Goal: Task Accomplishment & Management: Use online tool/utility

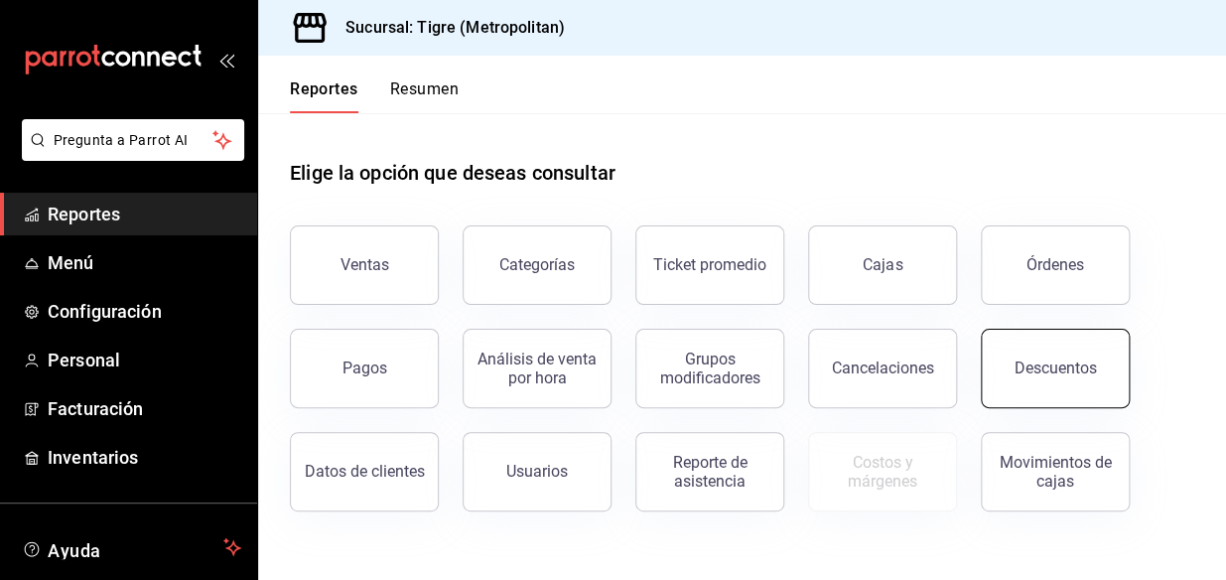
click at [1052, 361] on div "Descuentos" at bounding box center [1056, 367] width 82 height 19
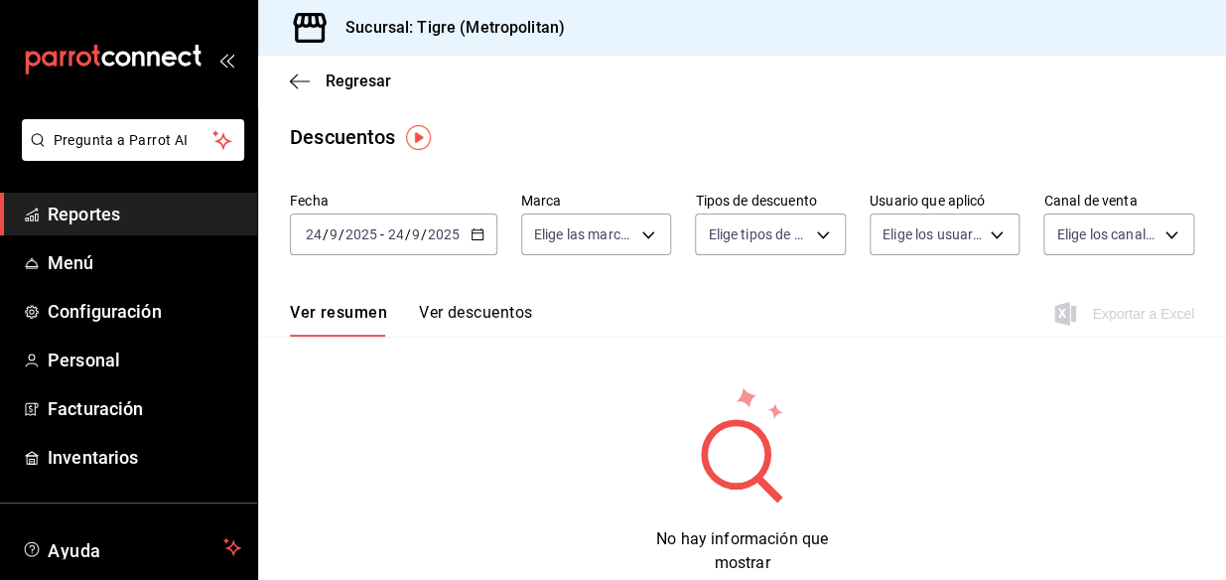
click at [478, 237] on icon "button" at bounding box center [478, 234] width 14 height 14
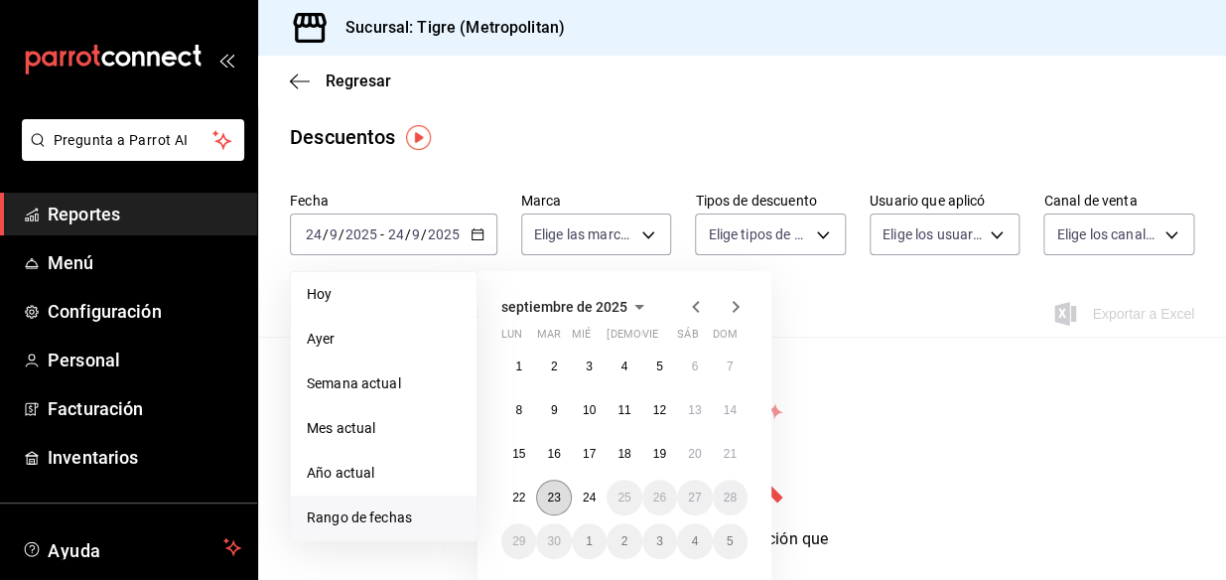
click at [556, 499] on abbr "23" at bounding box center [553, 497] width 13 height 14
click at [587, 501] on abbr "24" at bounding box center [589, 497] width 13 height 14
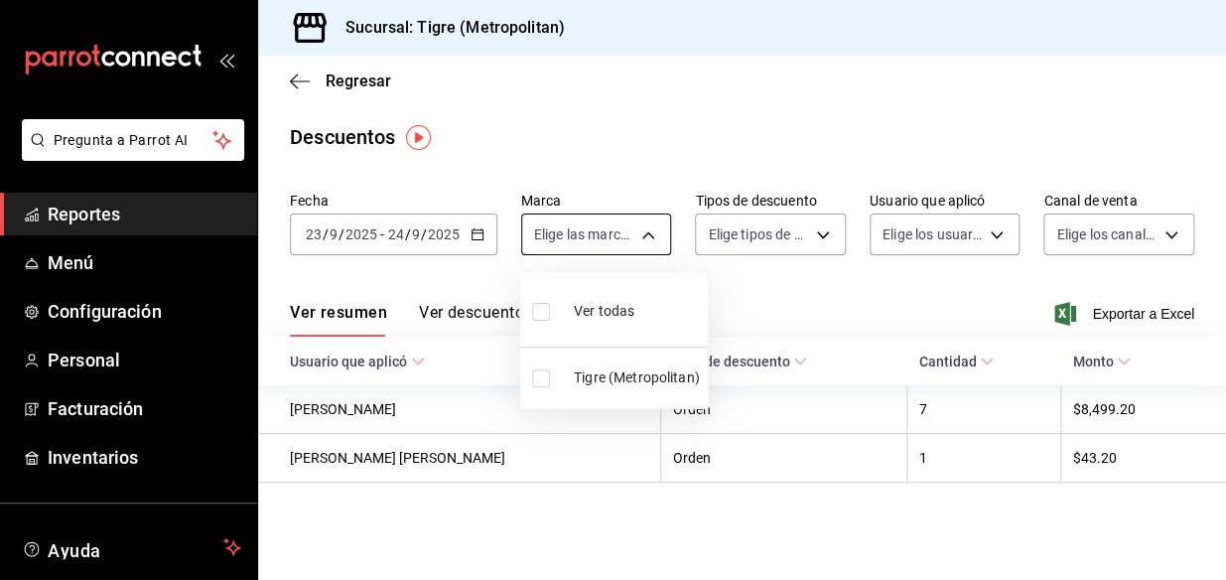
click at [653, 231] on body "Pregunta a Parrot AI Reportes Menú Configuración Personal Facturación Inventari…" at bounding box center [613, 290] width 1226 height 580
click at [538, 310] on input "checkbox" at bounding box center [541, 312] width 18 height 18
checkbox input "true"
type input "d2a20516-989b-40fe-838d-c8b0b31ef0ff"
checkbox input "true"
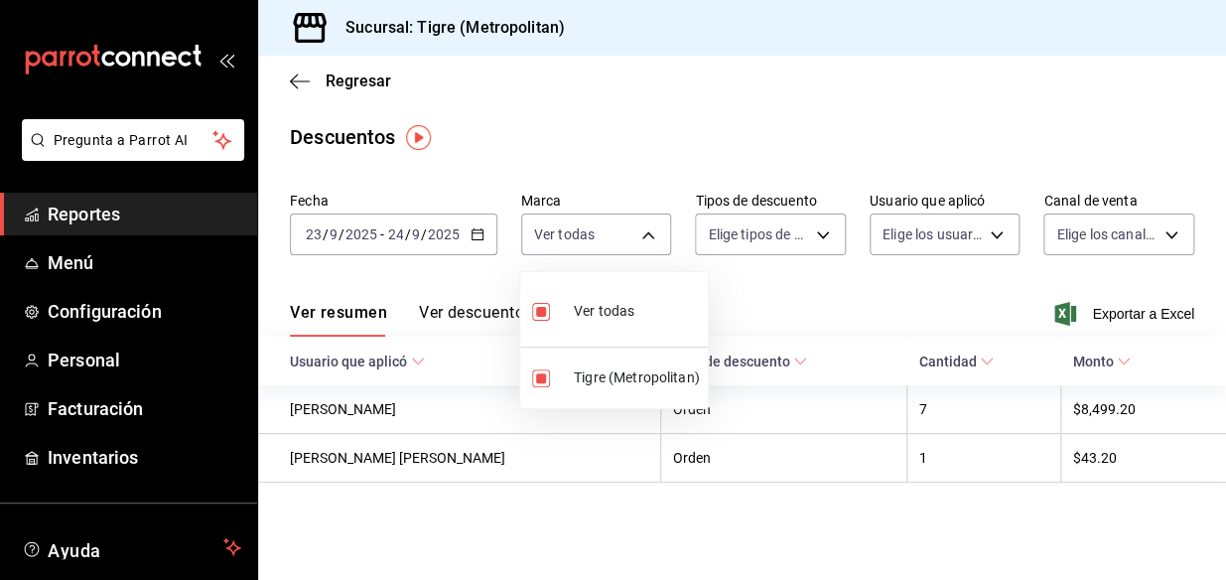
click at [823, 234] on div at bounding box center [613, 290] width 1226 height 580
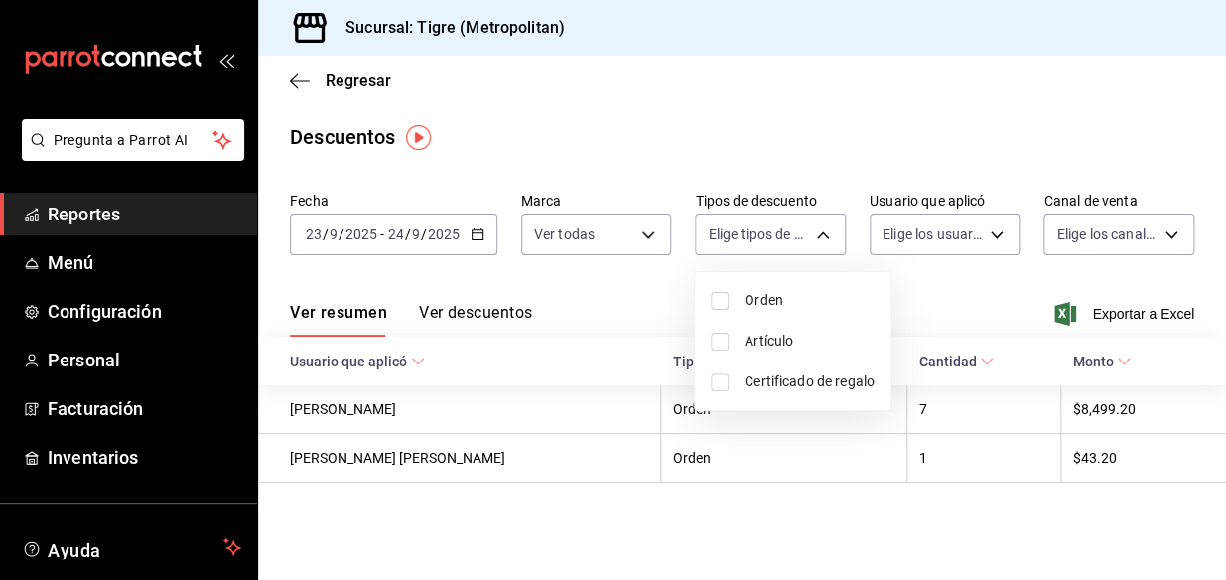
click at [823, 234] on body "Pregunta a Parrot AI Reportes Menú Configuración Personal Facturación Inventari…" at bounding box center [613, 290] width 1226 height 580
click at [726, 298] on input "checkbox" at bounding box center [720, 301] width 18 height 18
checkbox input "true"
type input "ORDER"
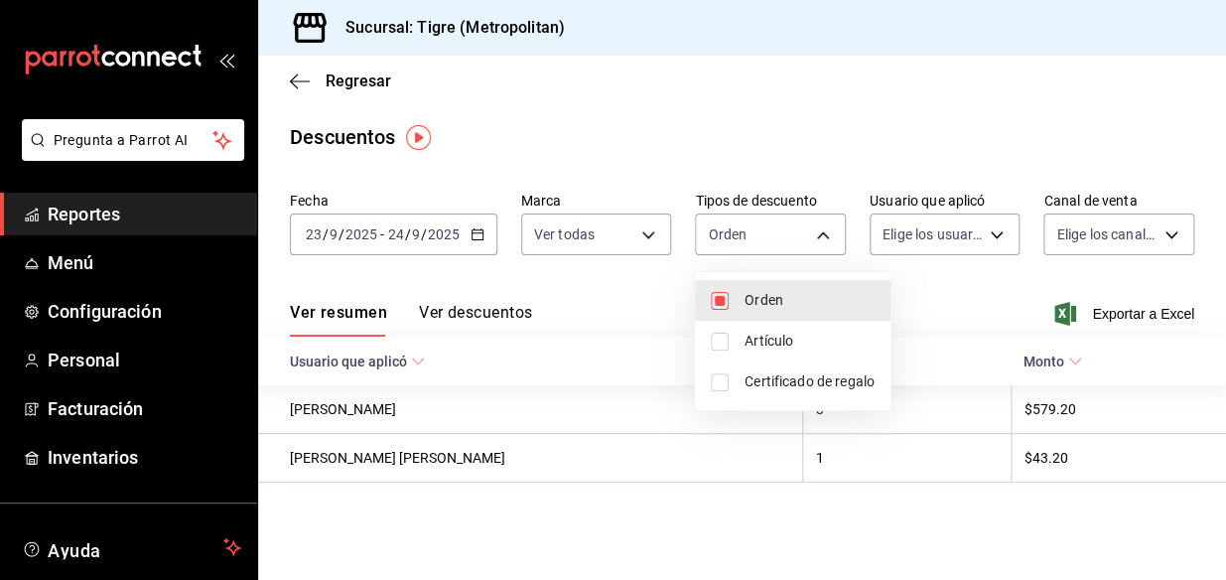
click at [716, 340] on input "checkbox" at bounding box center [720, 342] width 18 height 18
checkbox input "true"
type input "ORDER,ORDER_ITEM"
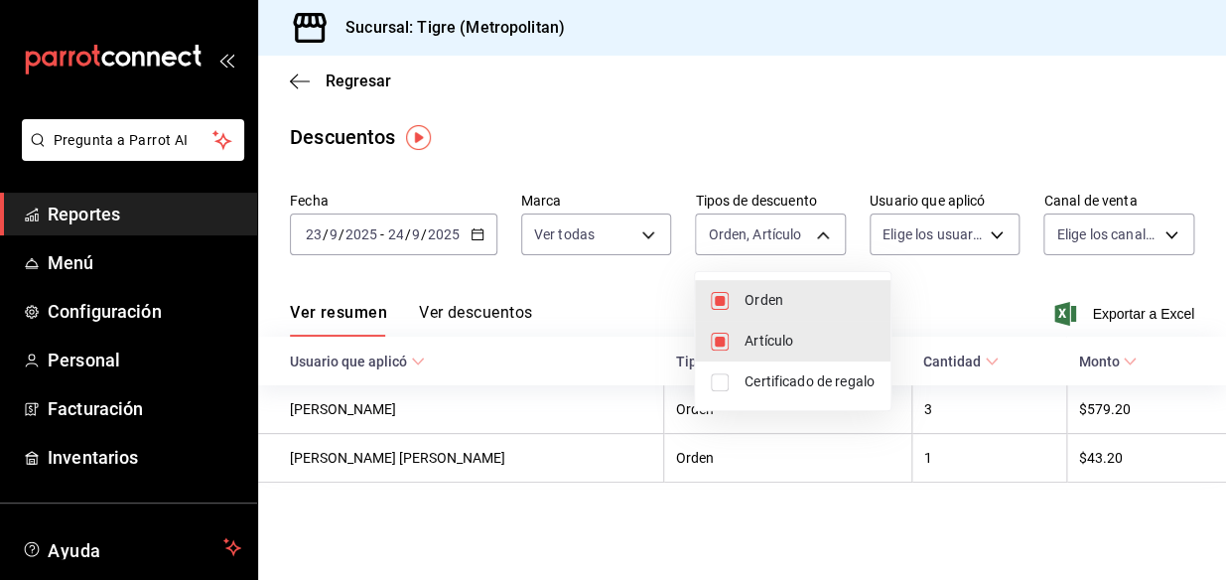
click at [715, 386] on input "checkbox" at bounding box center [720, 382] width 18 height 18
checkbox input "true"
type input "ORDER,ORDER_ITEM,CARD_REWARD"
click at [999, 225] on div at bounding box center [613, 290] width 1226 height 580
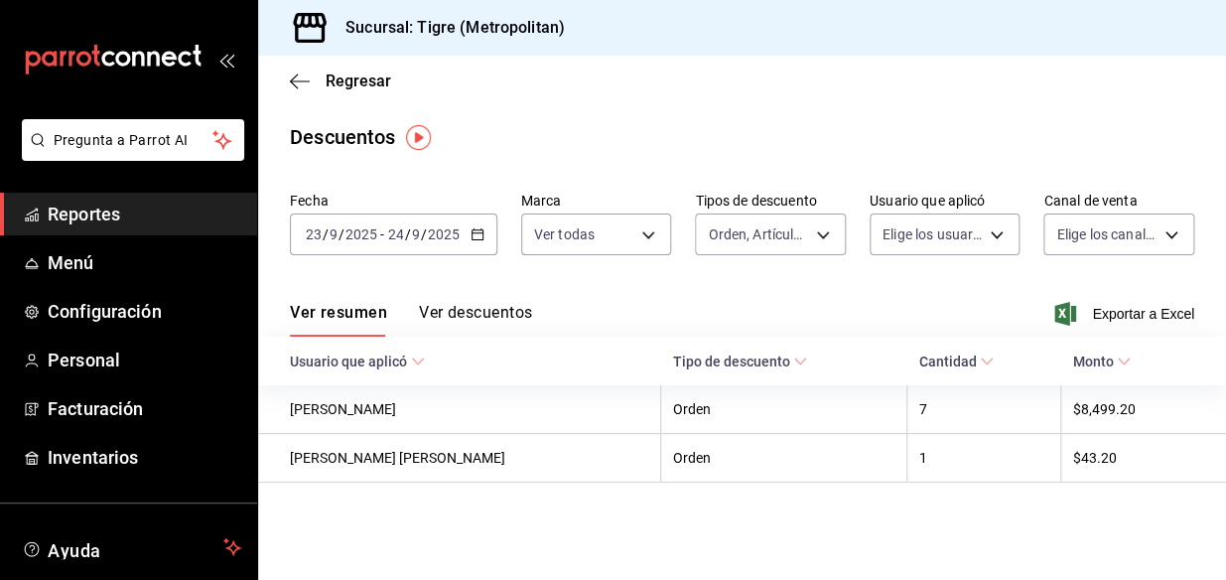
click at [999, 225] on body "Pregunta a Parrot AI Reportes Menú Configuración Personal Facturación Inventari…" at bounding box center [613, 290] width 1226 height 580
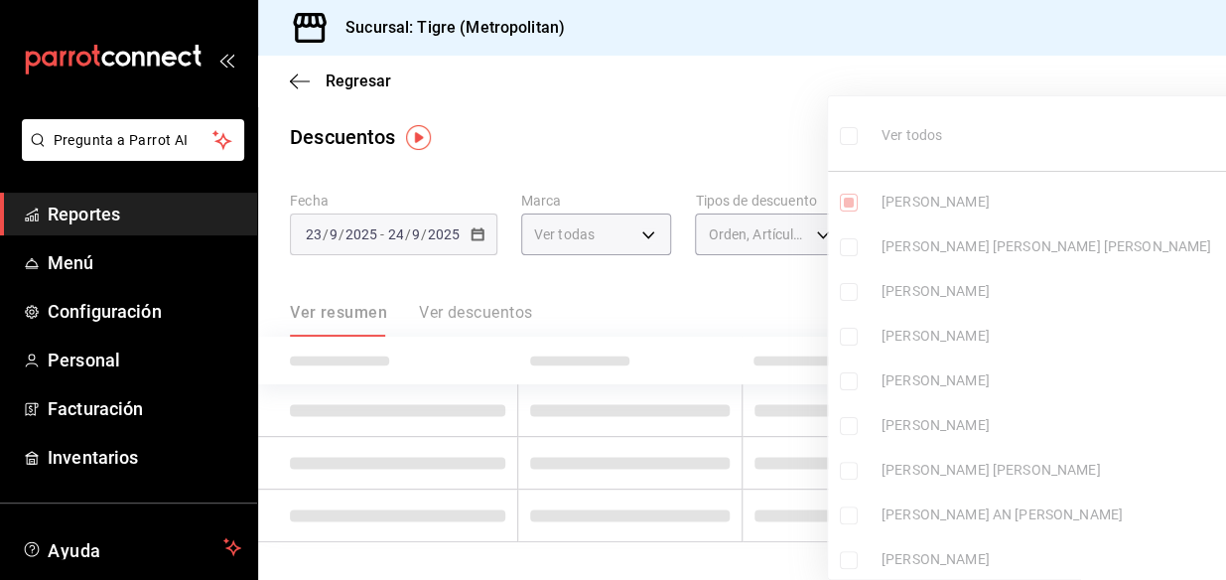
click at [997, 230] on ul "Ver todos [PERSON_NAME] [PERSON_NAME] [PERSON_NAME] [PERSON_NAME] [PERSON_NAME]…" at bounding box center [1075, 344] width 495 height 496
click at [847, 135] on ul "Ver todos [PERSON_NAME] [PERSON_NAME] [PERSON_NAME] [PERSON_NAME] [PERSON_NAME]…" at bounding box center [1075, 344] width 495 height 496
type input "3cd4840f-629f-413a-ac2f-83a3cf8f7eb8"
click at [847, 135] on input "checkbox" at bounding box center [849, 136] width 18 height 18
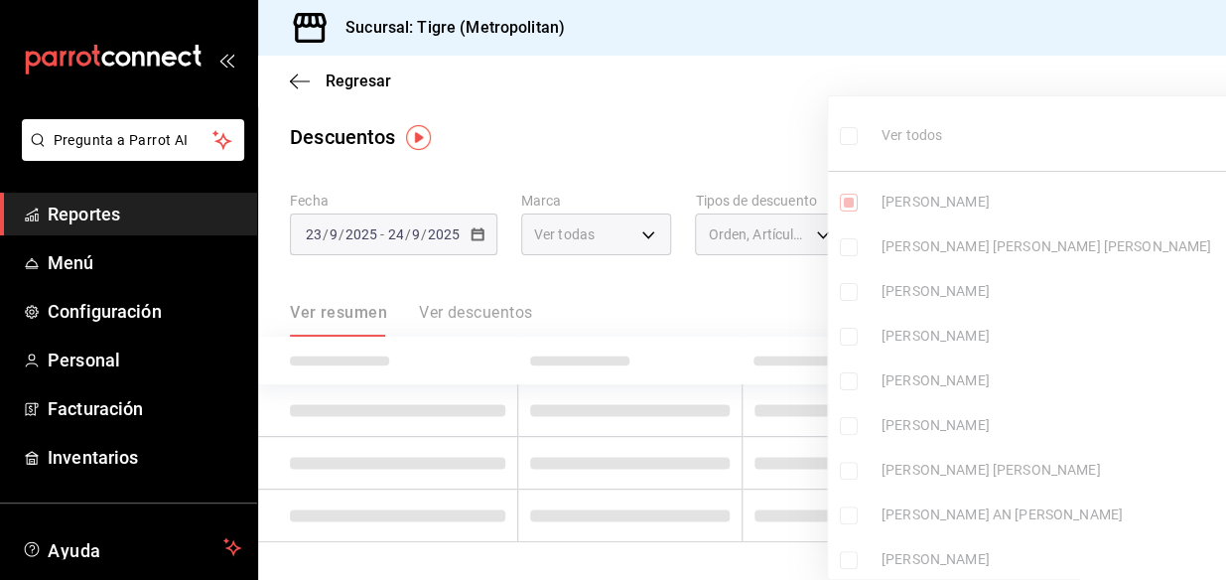
checkbox input "true"
click at [847, 135] on ul "Ver todos [PERSON_NAME] [PERSON_NAME] [PERSON_NAME] [PERSON_NAME] [PERSON_NAME]…" at bounding box center [1075, 344] width 495 height 496
type input "3cd4840f-629f-413a-ac2f-83a3cf8f7eb8,c9b49ac1-91a7-4257-bff0-4e8c90c1936a,ac98e…"
click at [745, 114] on div at bounding box center [613, 290] width 1226 height 580
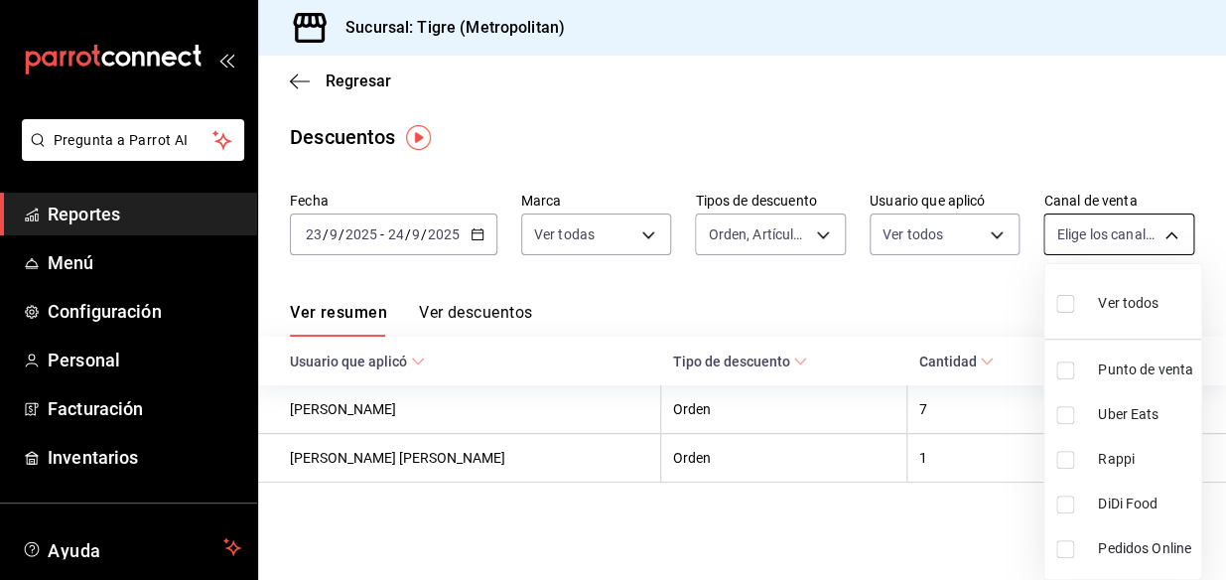
click at [1172, 228] on body "Pregunta a Parrot AI Reportes Menú Configuración Personal Facturación Inventari…" at bounding box center [613, 290] width 1226 height 580
click at [1063, 303] on input "checkbox" at bounding box center [1065, 304] width 18 height 18
checkbox input "true"
type input "PARROT,UBER_EATS,RAPPI,DIDI_FOOD,ONLINE"
checkbox input "true"
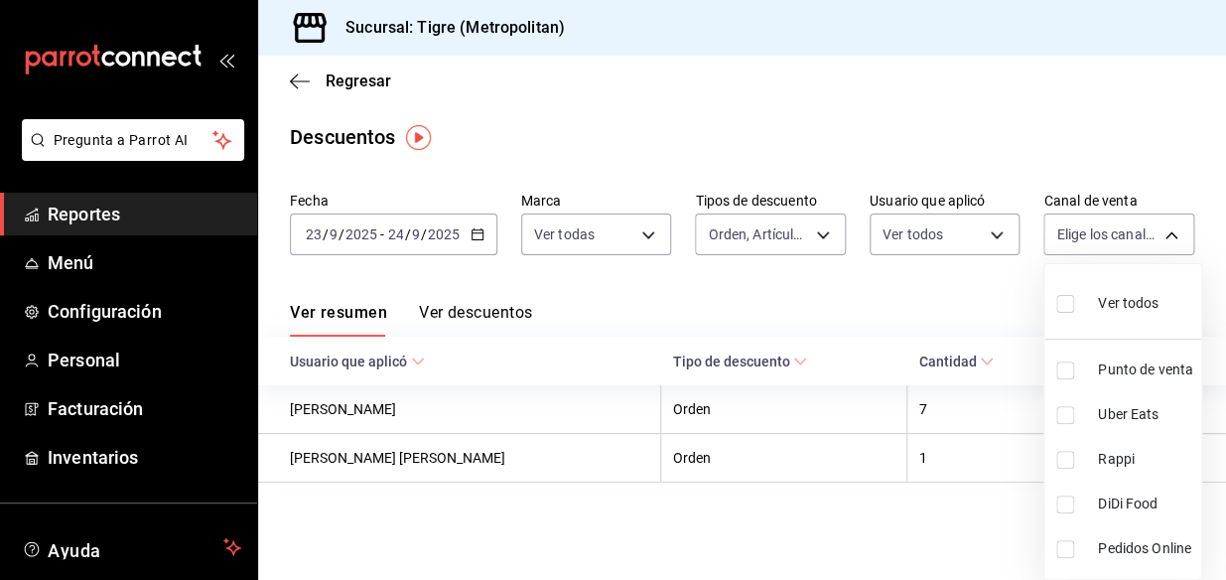
checkbox input "true"
click at [952, 99] on div at bounding box center [613, 290] width 1226 height 580
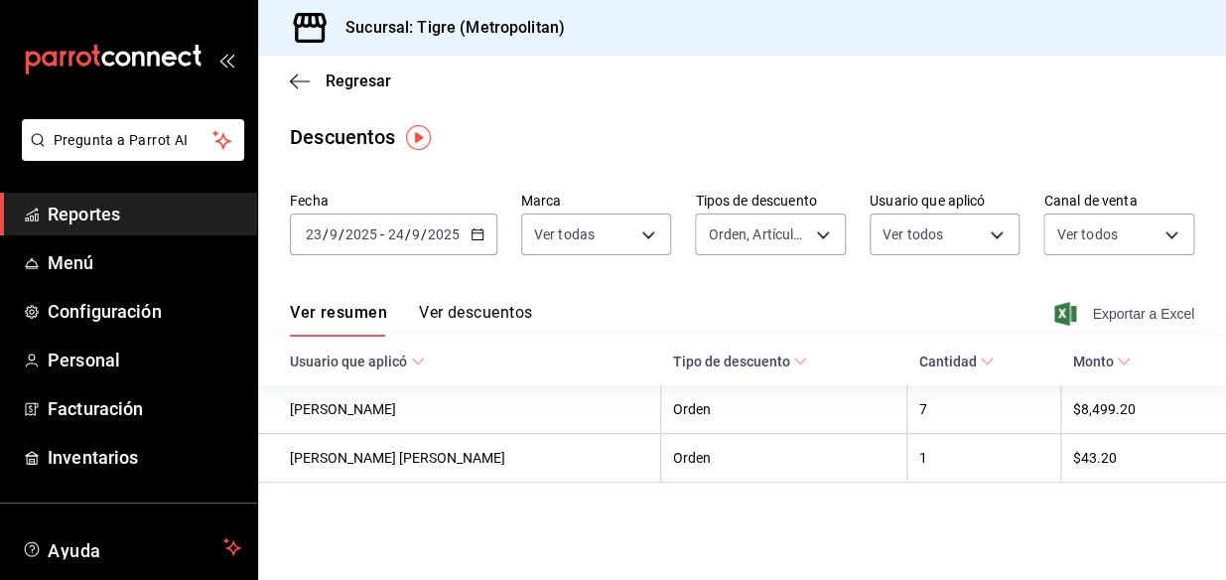
click at [1140, 315] on span "Exportar a Excel" at bounding box center [1126, 314] width 136 height 24
click at [1140, 315] on div "Exportar a Excel" at bounding box center [1126, 314] width 136 height 24
click at [120, 208] on span "Reportes" at bounding box center [145, 214] width 194 height 27
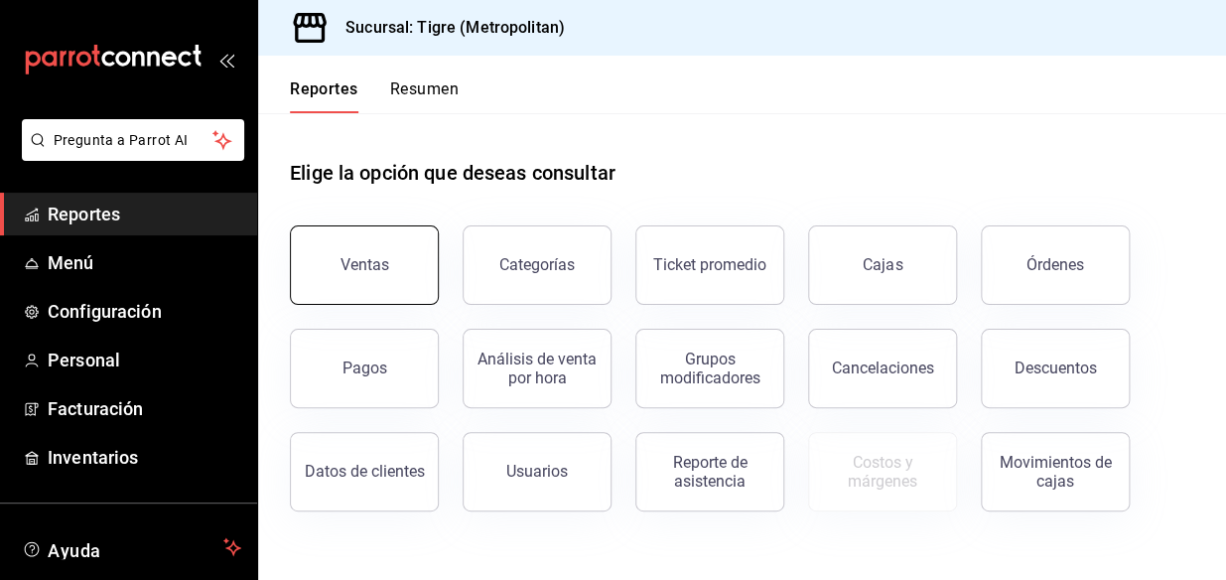
click at [374, 238] on button "Ventas" at bounding box center [364, 264] width 149 height 79
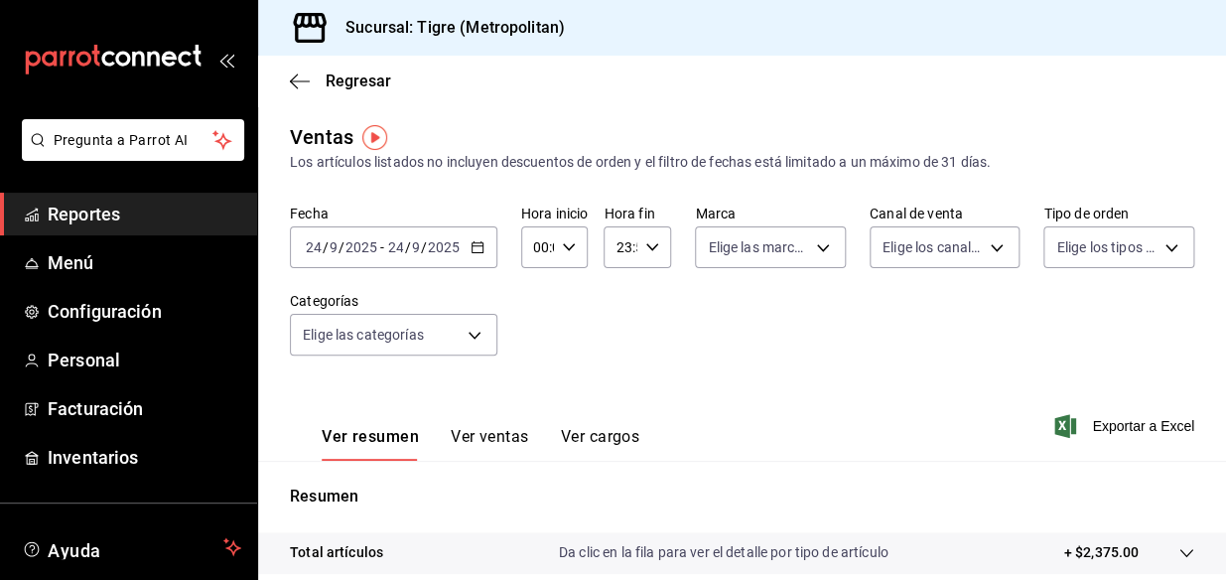
click at [474, 244] on icon "button" at bounding box center [478, 247] width 14 height 14
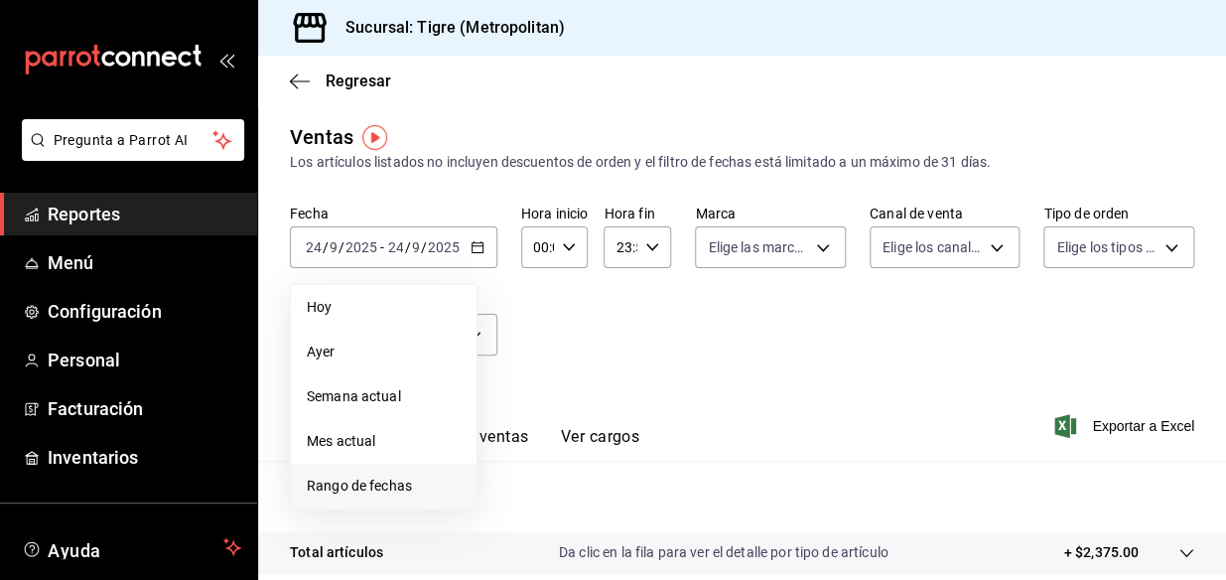
click at [392, 483] on span "Rango de fechas" at bounding box center [384, 485] width 154 height 21
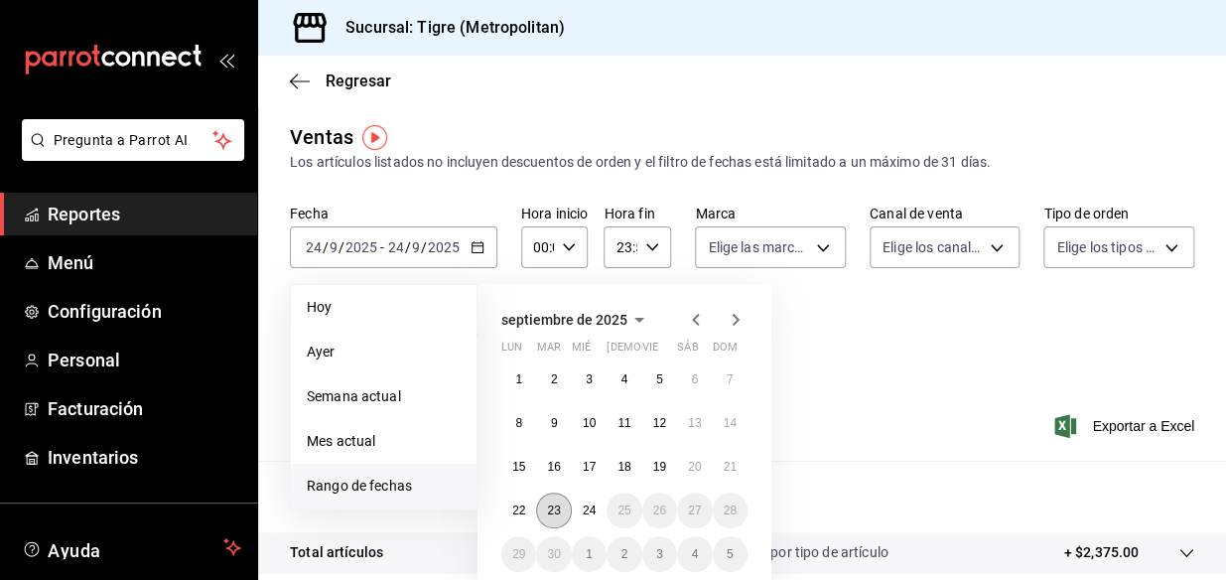
click at [552, 500] on button "23" at bounding box center [553, 510] width 35 height 36
click at [586, 507] on abbr "24" at bounding box center [589, 510] width 13 height 14
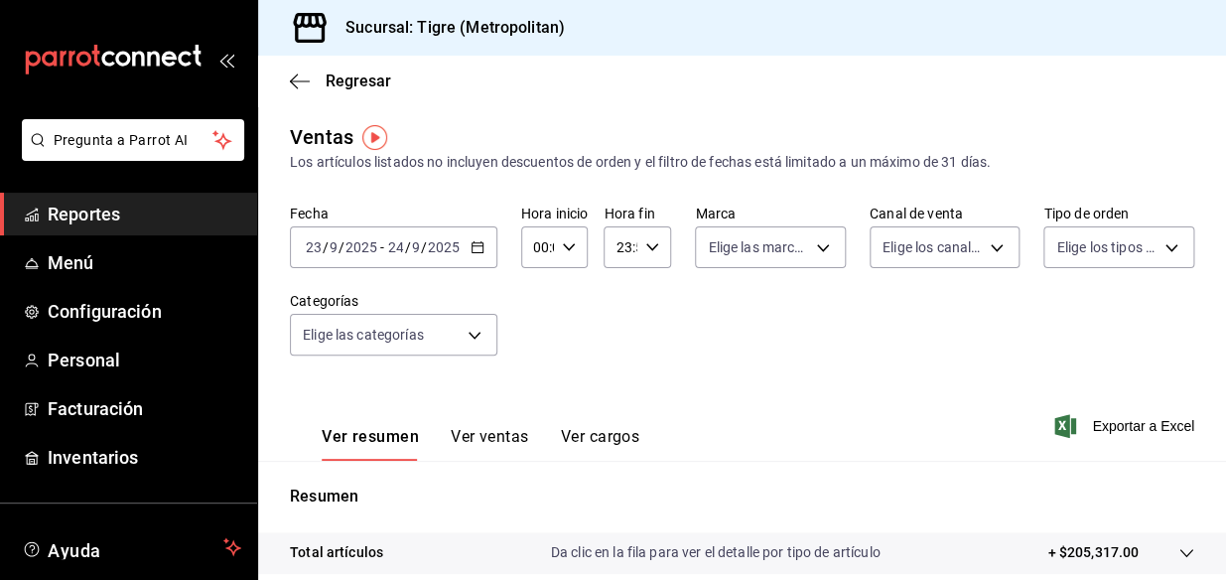
click at [568, 243] on icon "button" at bounding box center [569, 247] width 14 height 14
click at [535, 304] on span "05" at bounding box center [536, 308] width 2 height 16
type input "05:00"
click at [569, 294] on span "00" at bounding box center [570, 298] width 2 height 16
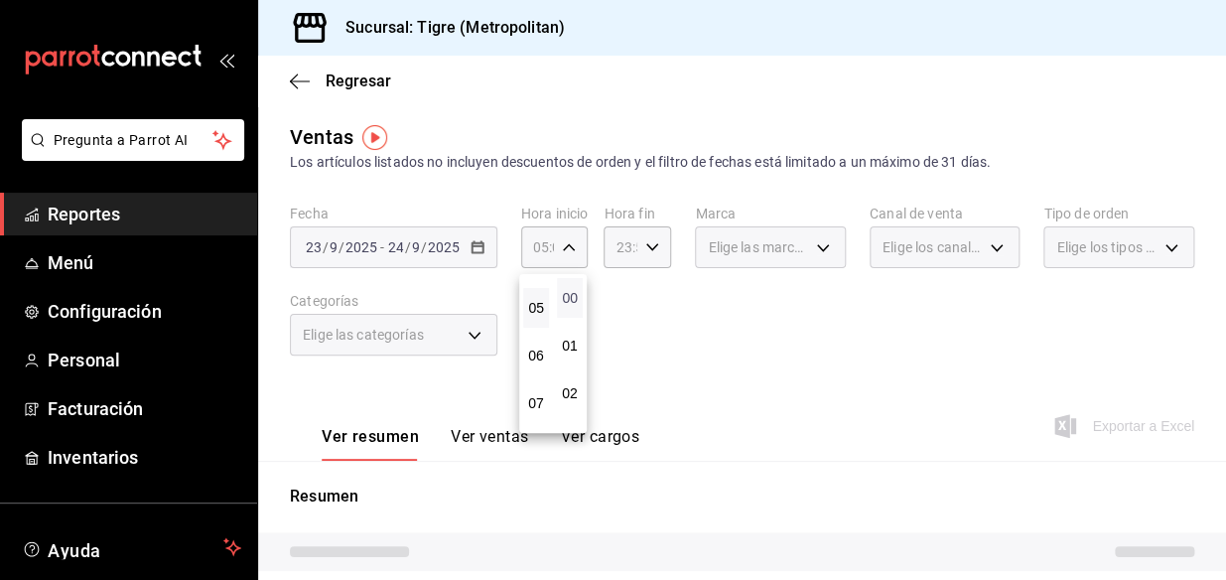
click at [569, 294] on span "00" at bounding box center [570, 298] width 2 height 16
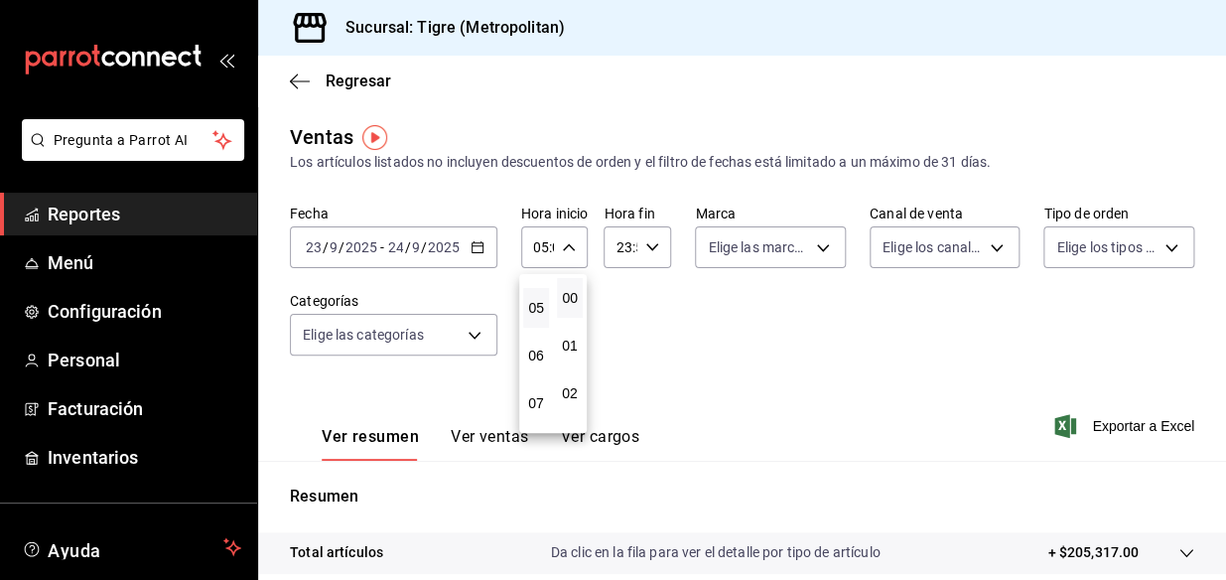
click at [643, 246] on div at bounding box center [613, 290] width 1226 height 580
click at [645, 241] on icon "button" at bounding box center [652, 247] width 14 height 14
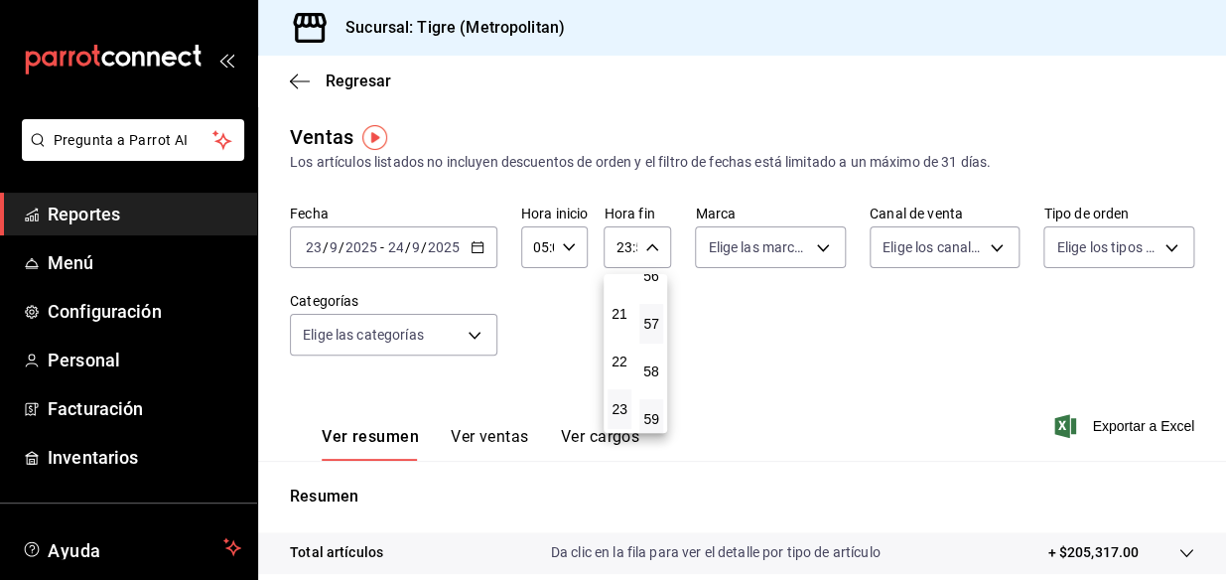
scroll to position [2719, 0]
click at [651, 408] on span "59" at bounding box center [651, 409] width 0 height 16
click at [619, 335] on span "04" at bounding box center [619, 330] width 0 height 16
type input "04:59"
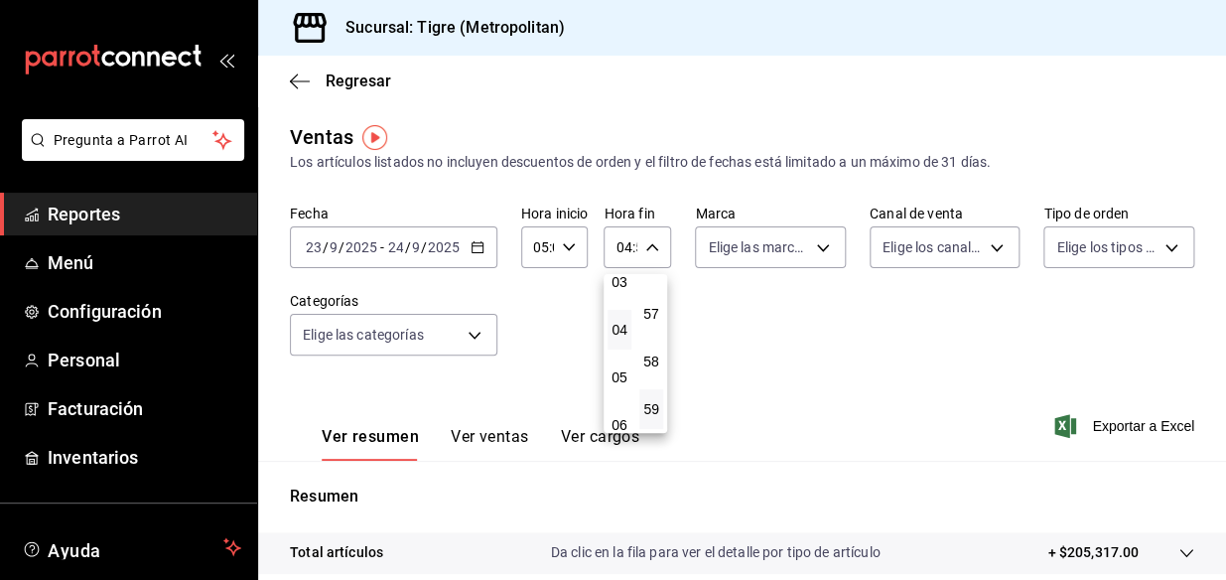
click at [814, 247] on div at bounding box center [613, 290] width 1226 height 580
click at [814, 247] on body "Pregunta a Parrot AI Reportes Menú Configuración Personal Facturación Inventari…" at bounding box center [613, 290] width 1226 height 580
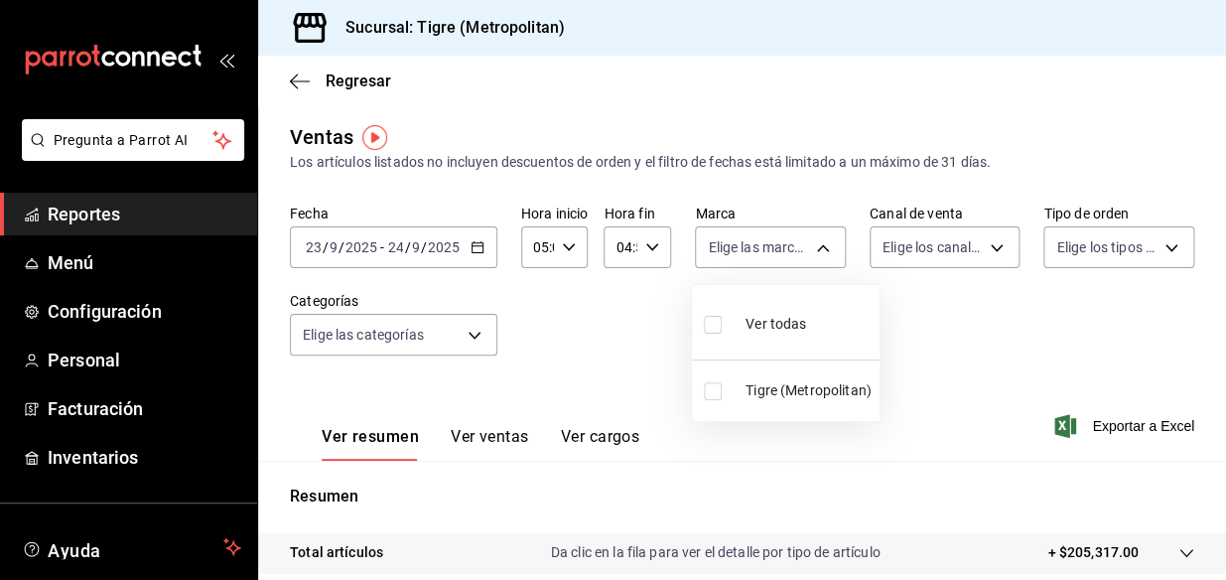
click at [711, 326] on input "checkbox" at bounding box center [713, 325] width 18 height 18
checkbox input "true"
type input "d2a20516-989b-40fe-838d-c8b0b31ef0ff"
checkbox input "true"
click at [984, 249] on div at bounding box center [613, 290] width 1226 height 580
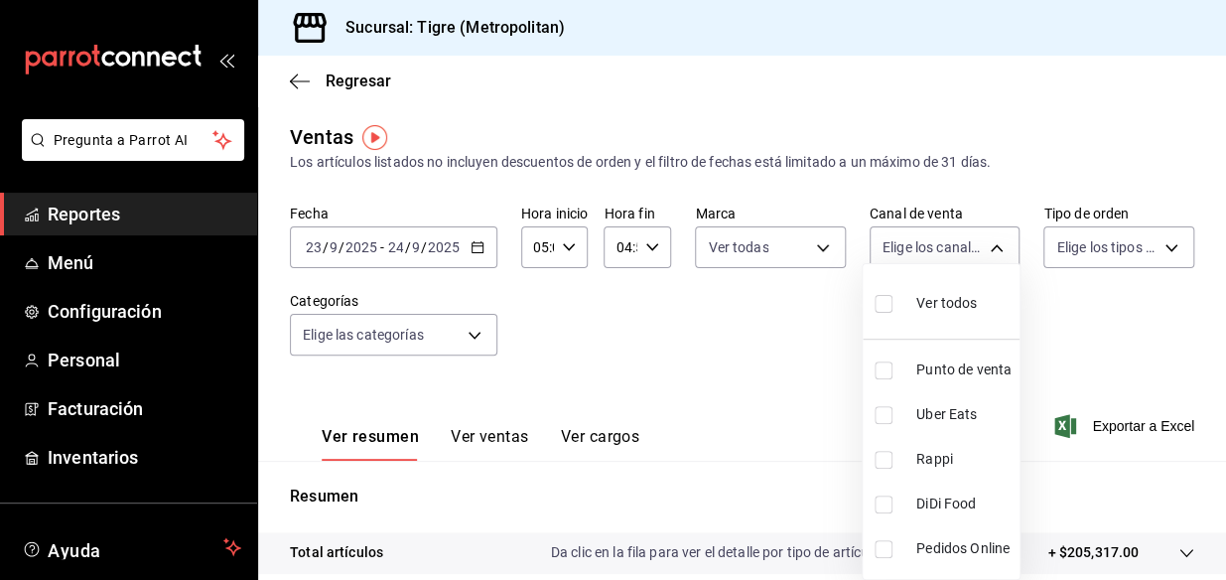
click at [984, 249] on body "Pregunta a Parrot AI Reportes Menú Configuración Personal Facturación Inventari…" at bounding box center [613, 290] width 1226 height 580
click at [882, 304] on input "checkbox" at bounding box center [884, 304] width 18 height 18
checkbox input "true"
type input "PARROT,UBER_EATS,RAPPI,DIDI_FOOD,ONLINE"
checkbox input "true"
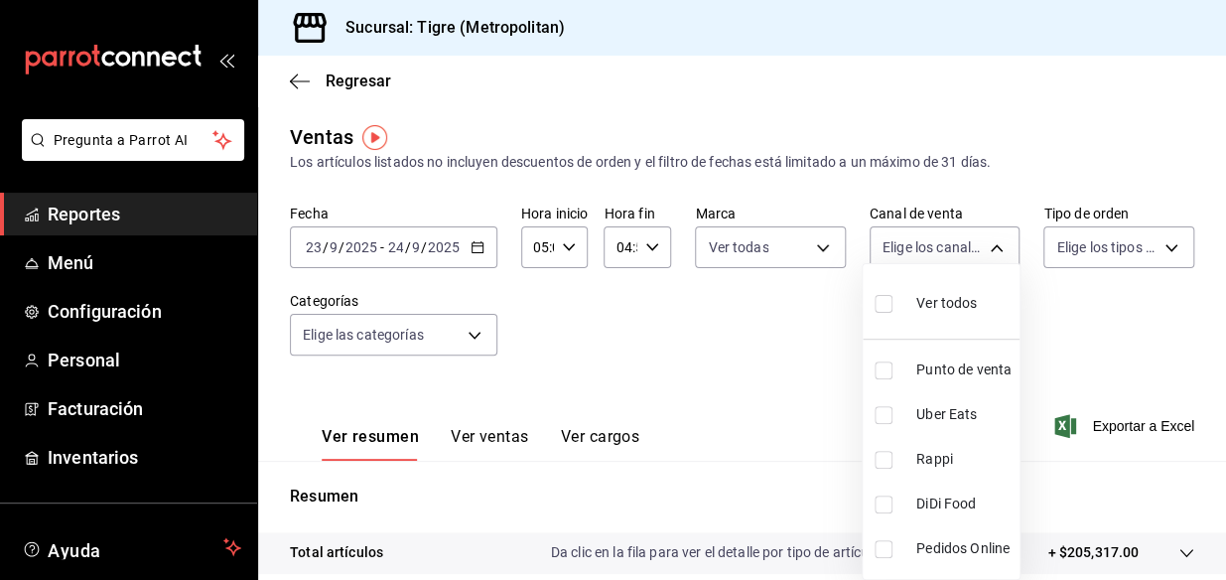
checkbox input "true"
click at [1154, 246] on div at bounding box center [613, 290] width 1226 height 580
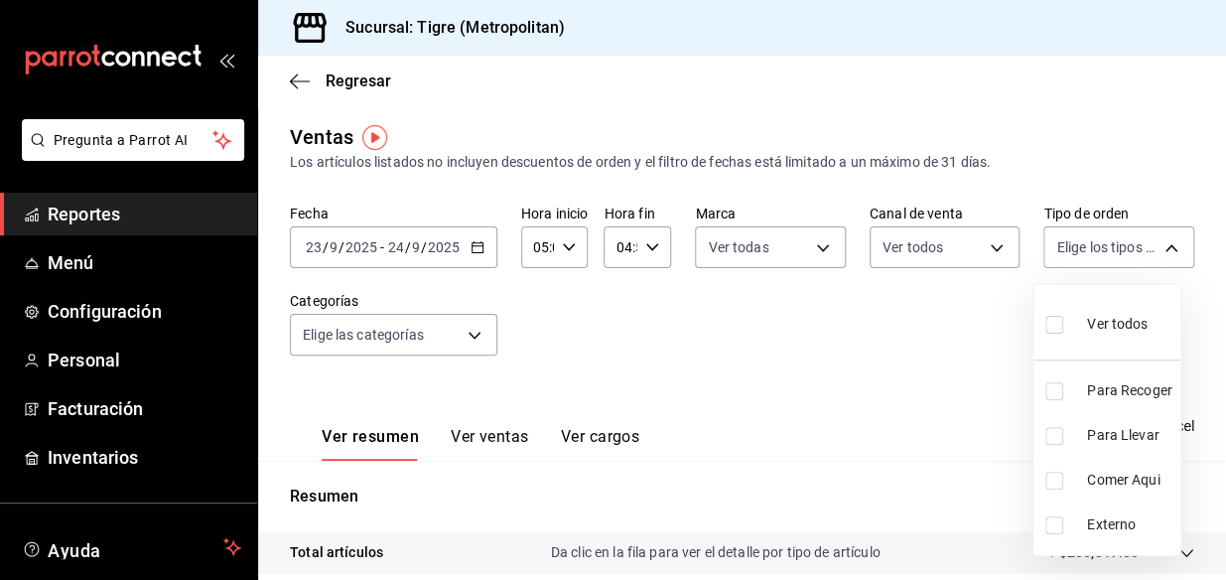
click at [1154, 246] on body "Pregunta a Parrot AI Reportes Menú Configuración Personal Facturación Inventari…" at bounding box center [613, 290] width 1226 height 580
click at [1054, 326] on input "checkbox" at bounding box center [1054, 325] width 18 height 18
checkbox input "true"
type input "f7df4de8-9964-48c4-9e53-dd040d652eda,4cfece08-abf2-465c-953c-59dc98a97bb2,5a16a…"
checkbox input "true"
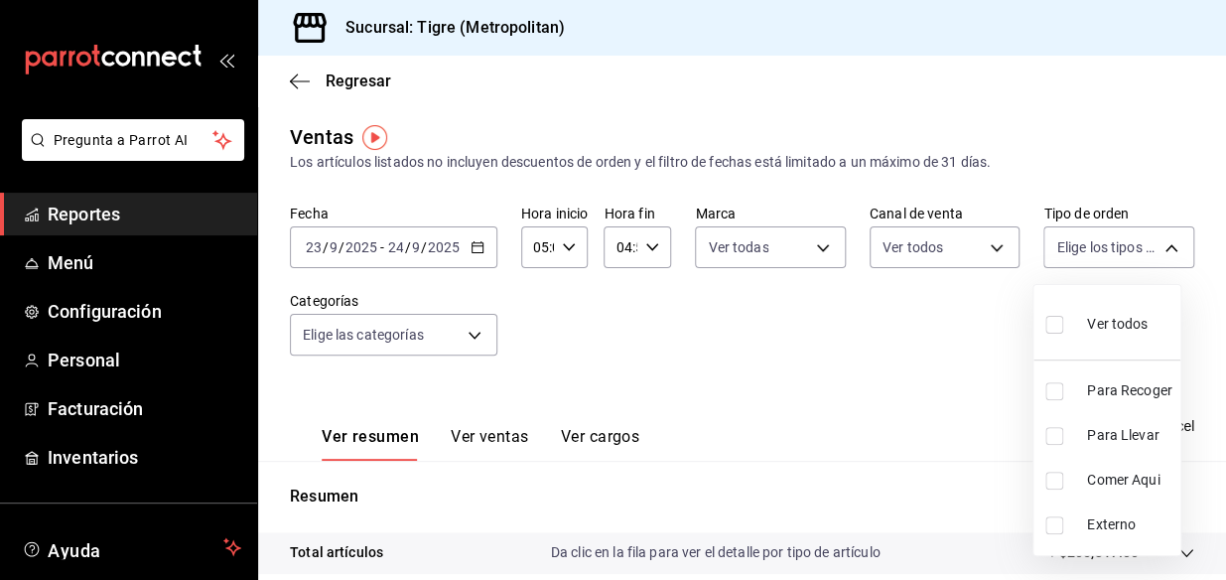
checkbox input "true"
click at [472, 335] on div at bounding box center [613, 290] width 1226 height 580
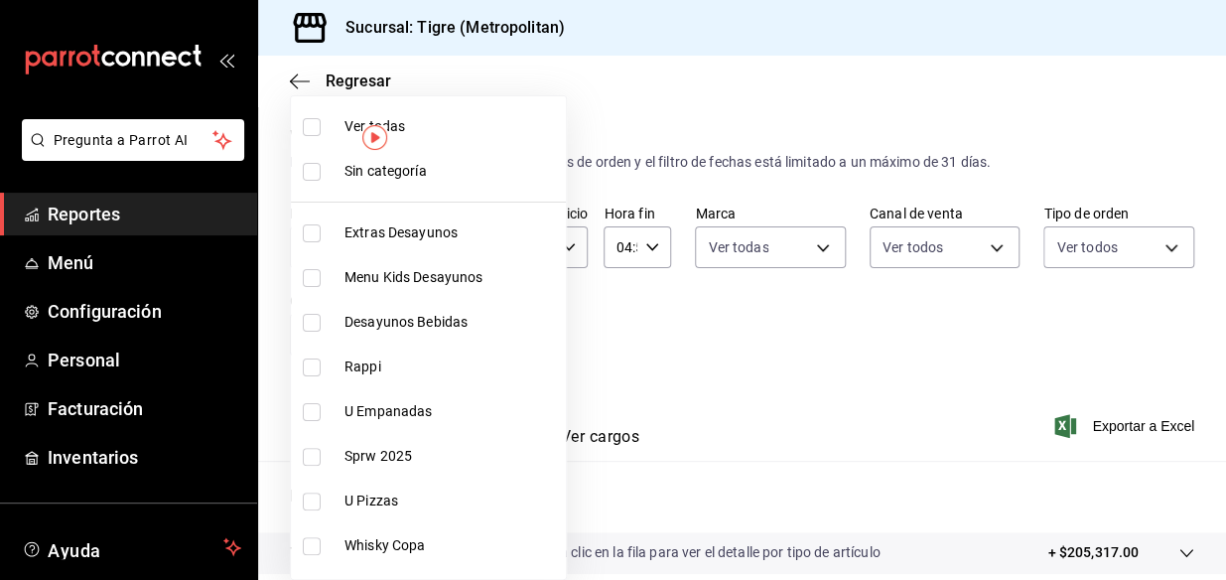
click at [472, 335] on body "Pregunta a Parrot AI Reportes Menú Configuración Personal Facturación Inventari…" at bounding box center [613, 290] width 1226 height 580
click at [310, 125] on input "checkbox" at bounding box center [312, 127] width 18 height 18
checkbox input "true"
type input "95de3a49-3e71-4222-9a00-2b077991daeb,0ce31c32-a5a6-498b-be74-31ce48fb35ae,30be1…"
checkbox input "true"
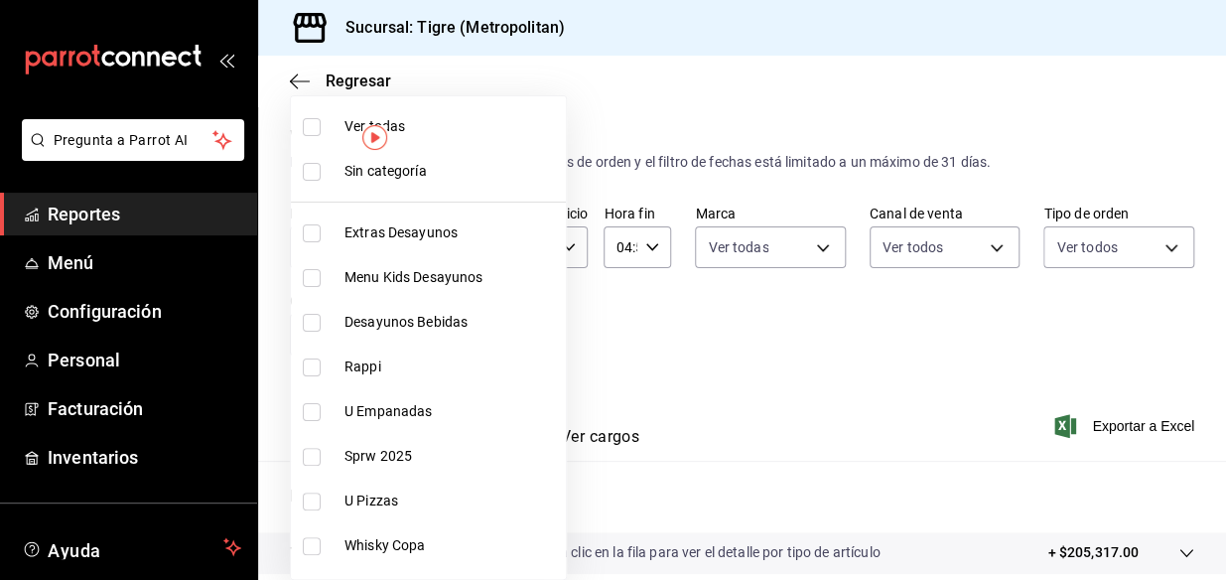
checkbox input "true"
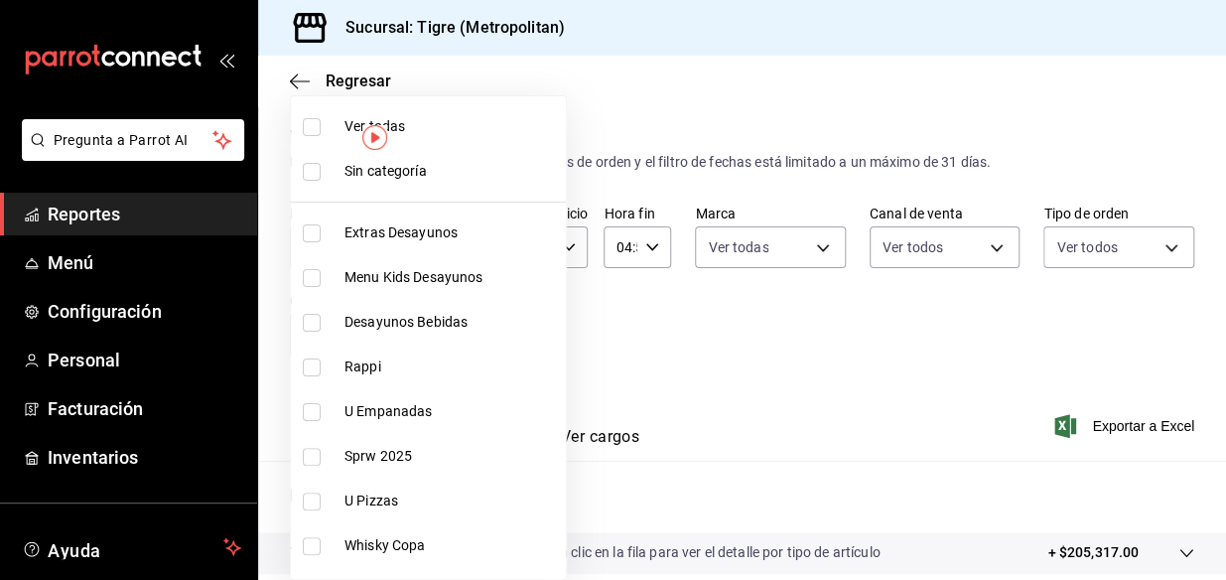
checkbox input "true"
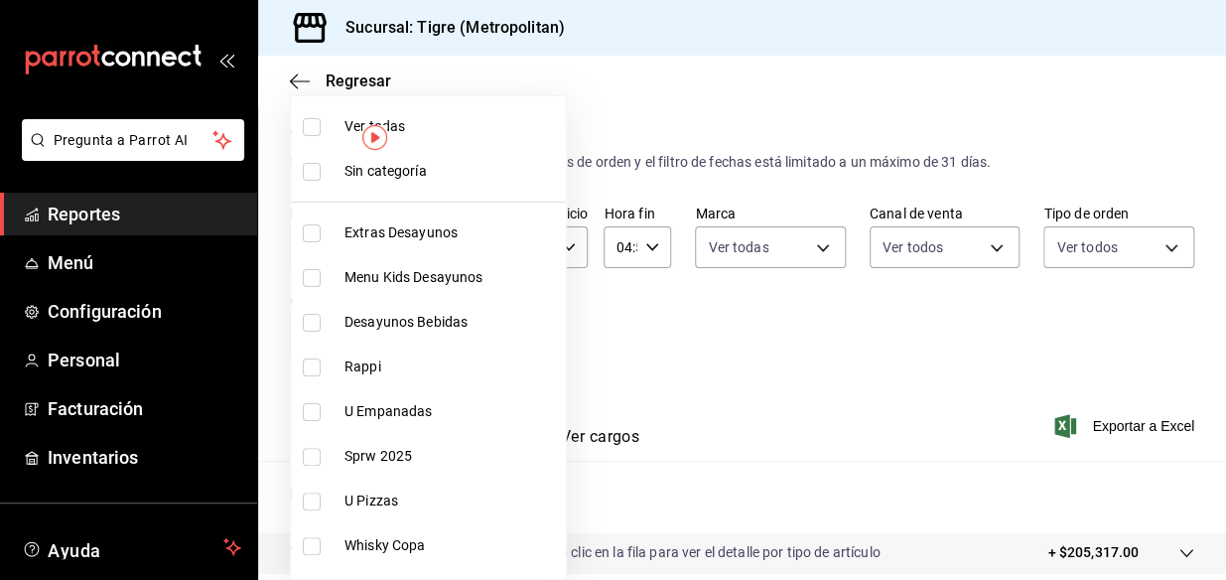
checkbox input "true"
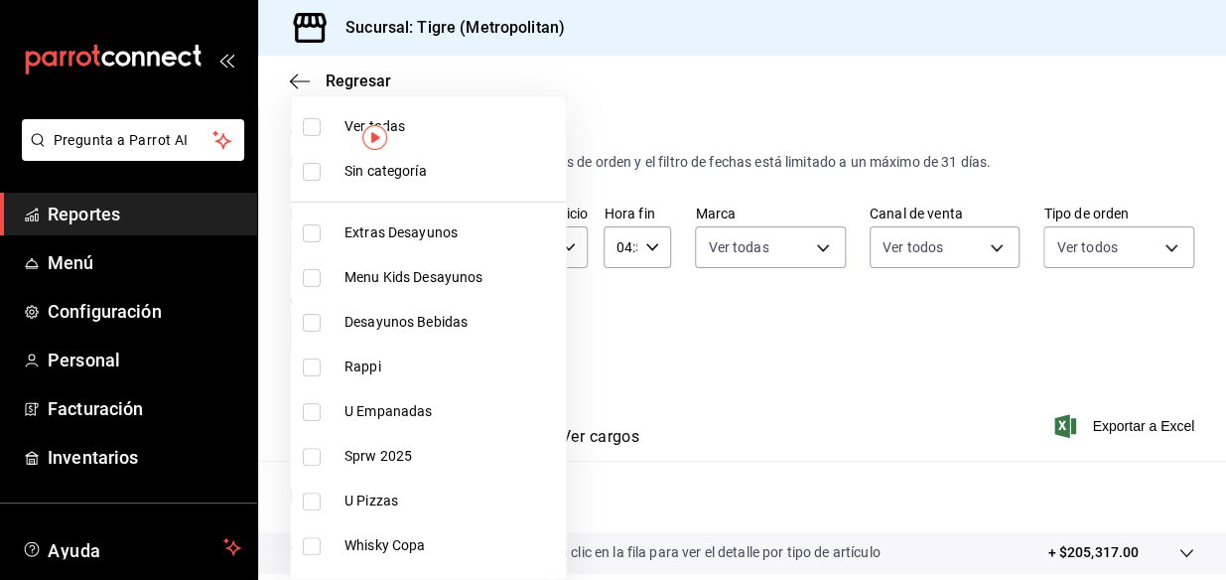
checkbox input "true"
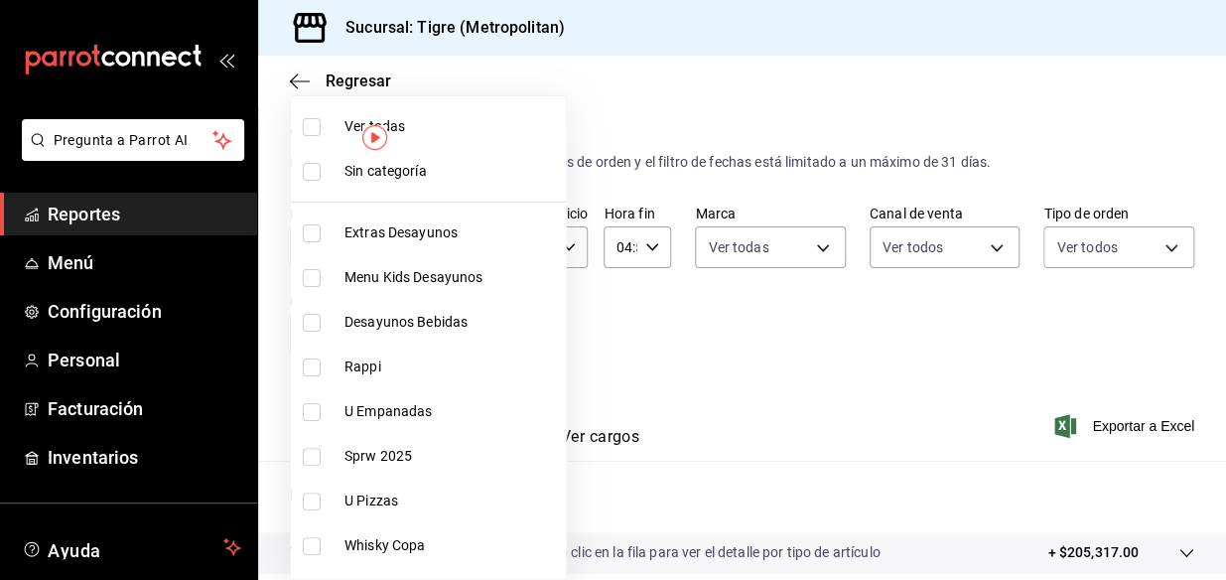
checkbox input "true"
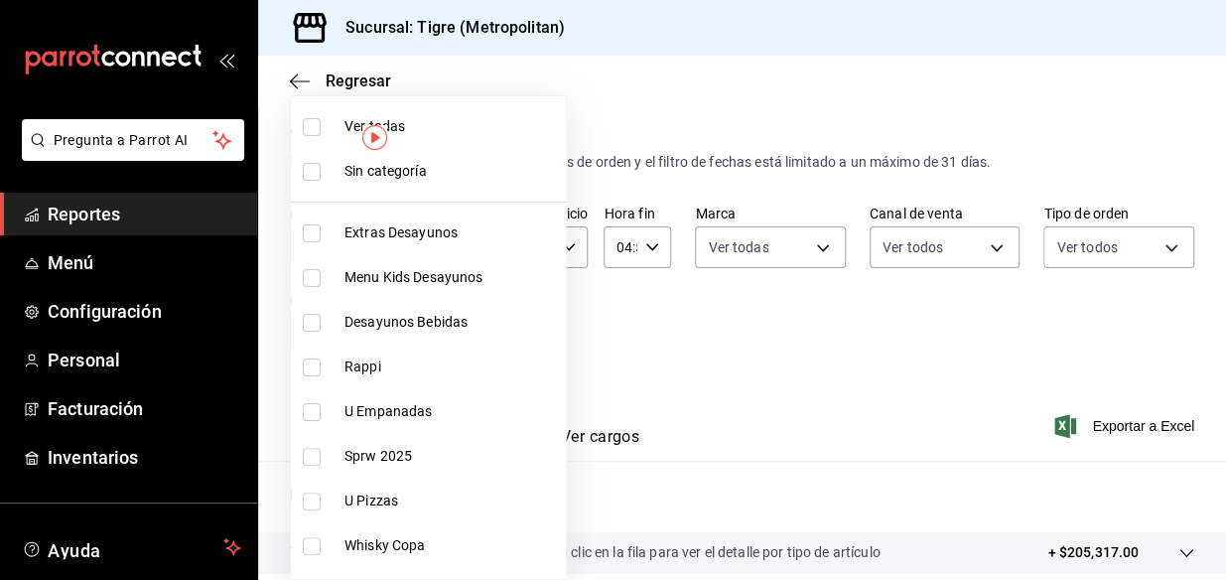
checkbox input "true"
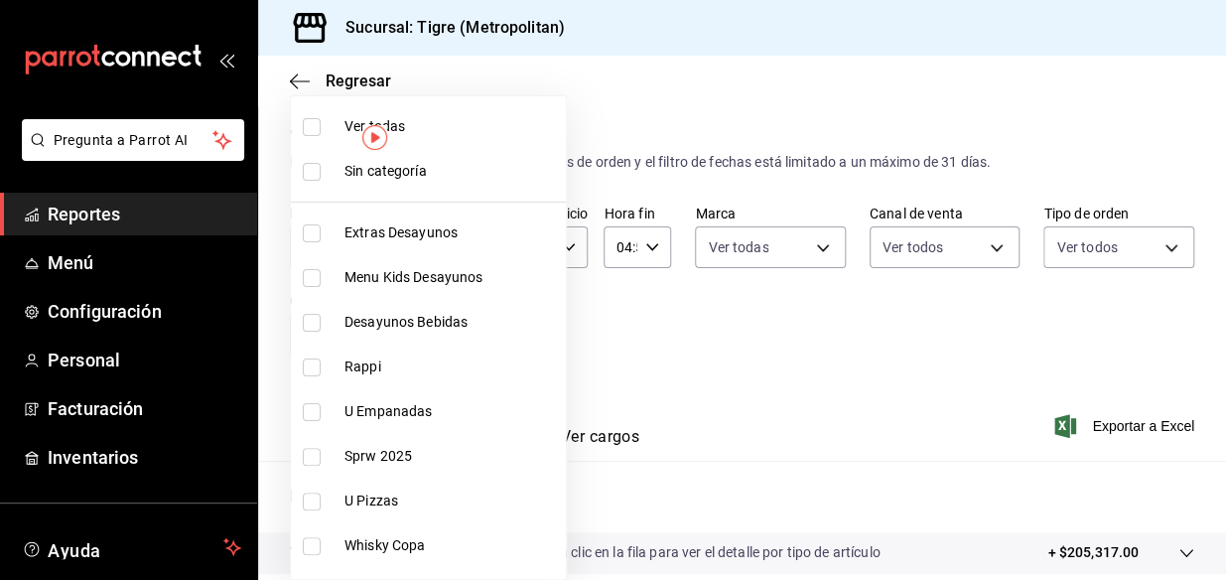
checkbox input "true"
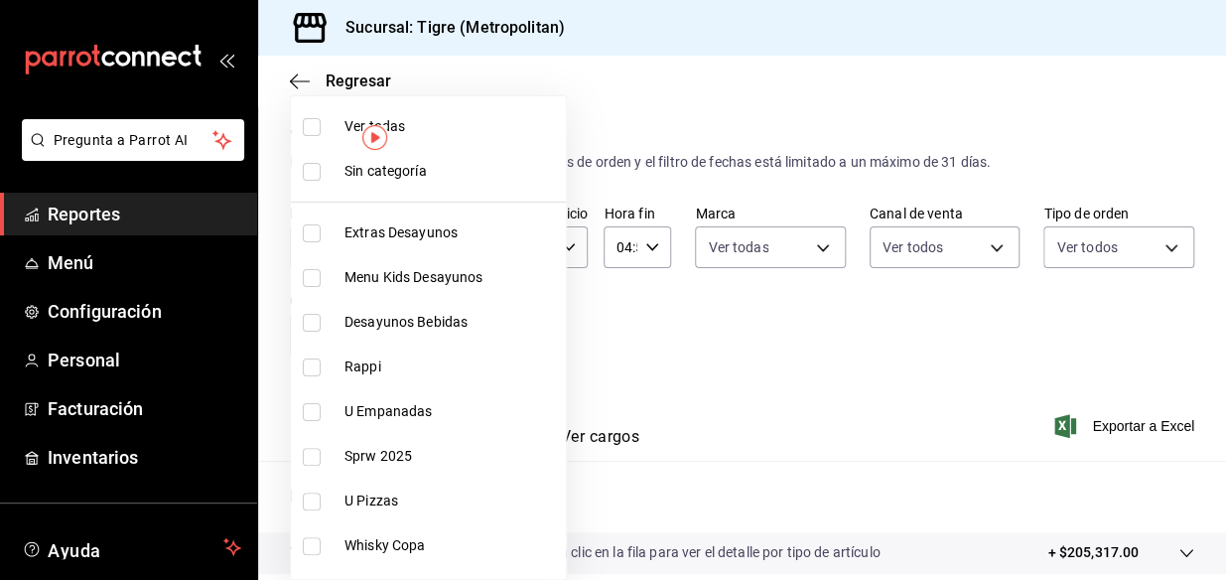
checkbox input "true"
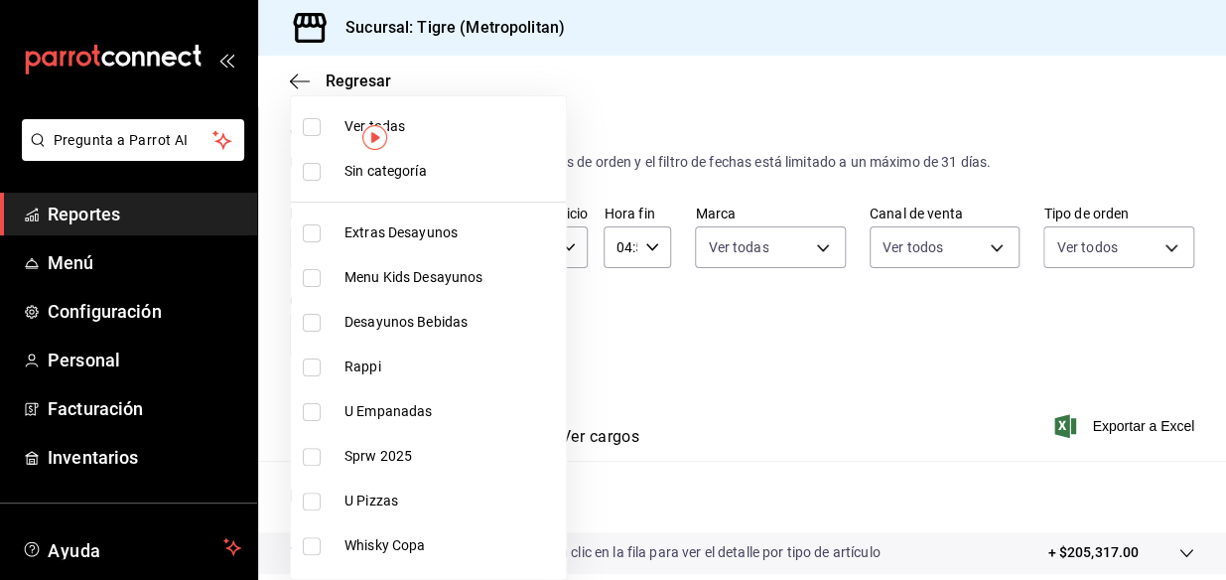
checkbox input "true"
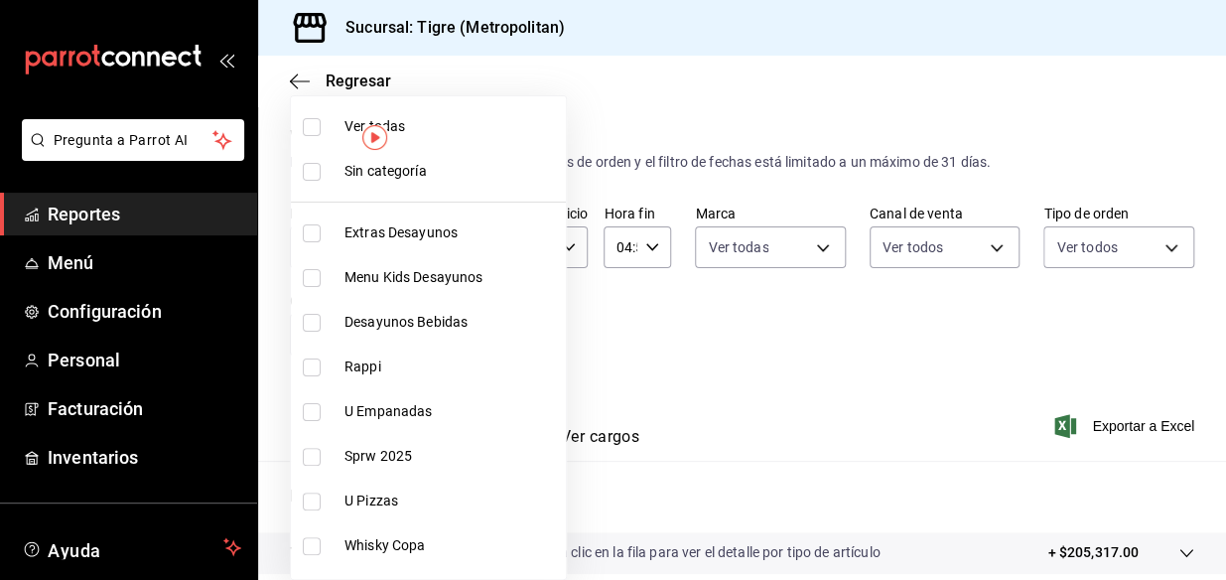
checkbox input "true"
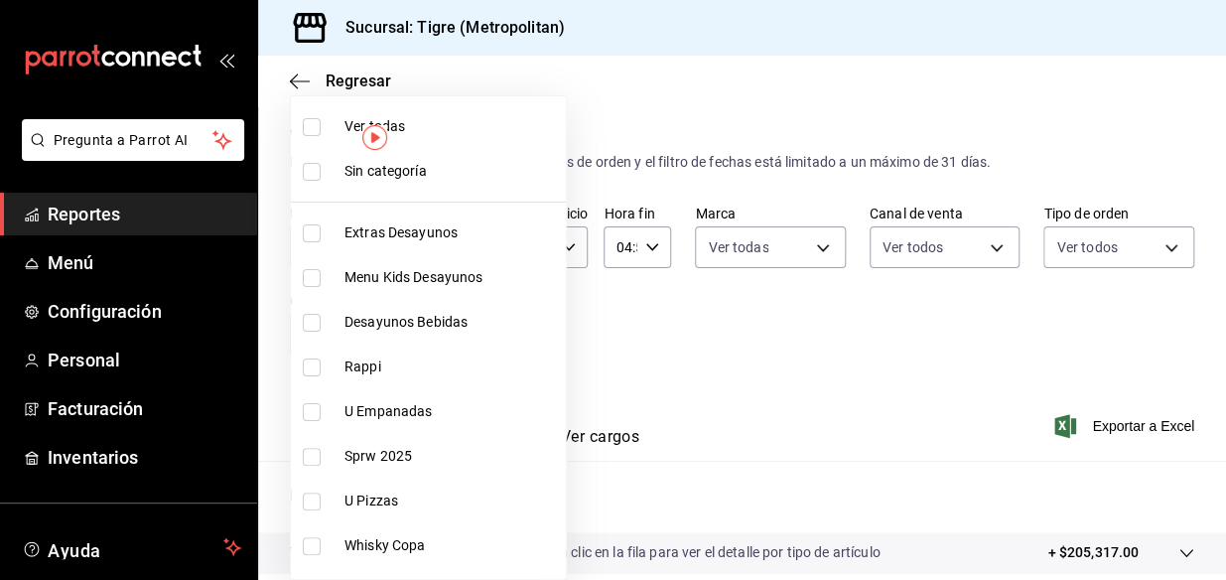
checkbox input "true"
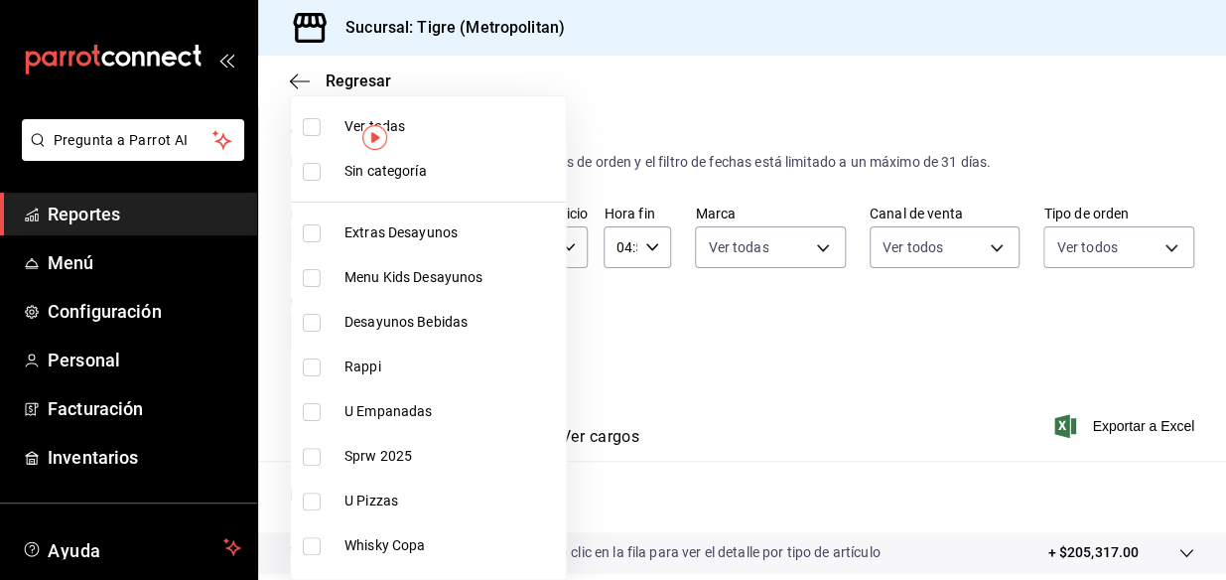
checkbox input "true"
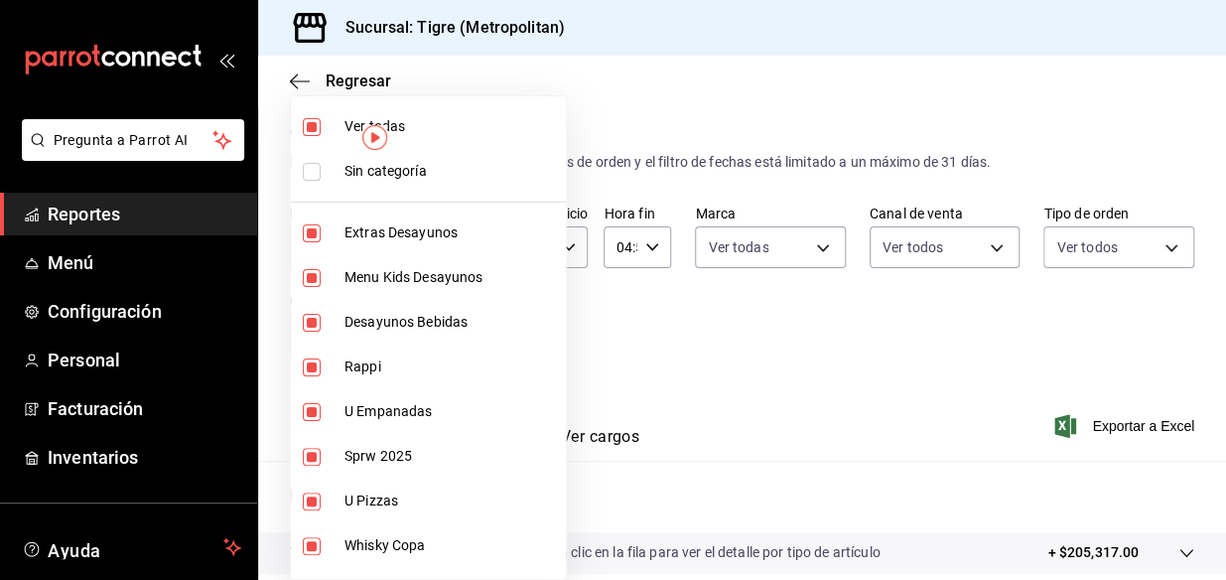
click at [764, 387] on div at bounding box center [613, 290] width 1226 height 580
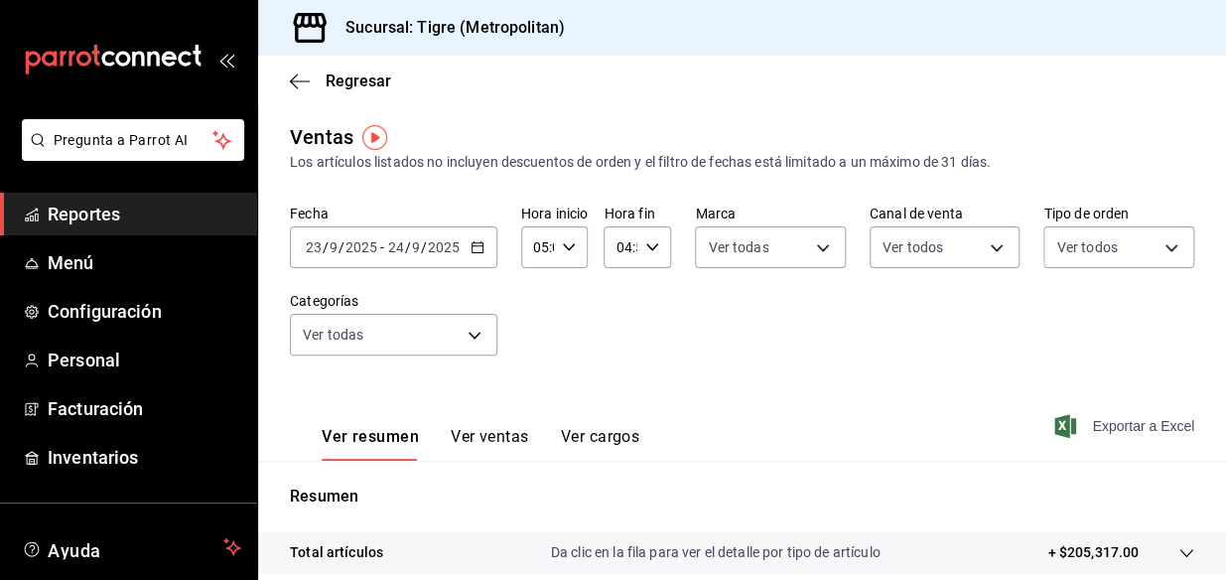
click at [1137, 426] on span "Exportar a Excel" at bounding box center [1126, 426] width 136 height 24
click at [1137, 426] on div "Exportar a Excel" at bounding box center [1126, 426] width 136 height 24
